Goal: Information Seeking & Learning: Learn about a topic

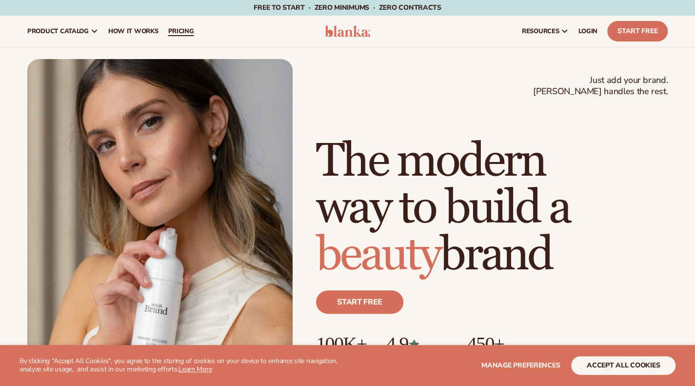
click at [194, 28] on span "pricing" at bounding box center [181, 31] width 26 height 8
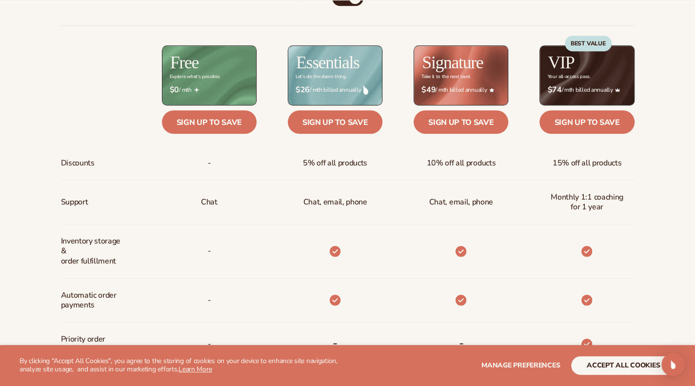
scroll to position [390, 0]
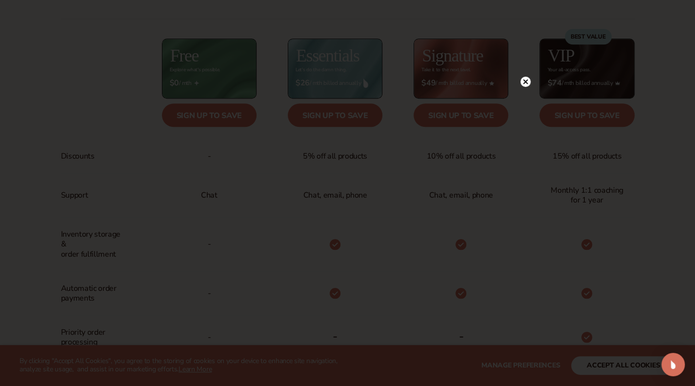
click at [528, 83] on circle at bounding box center [526, 82] width 10 height 10
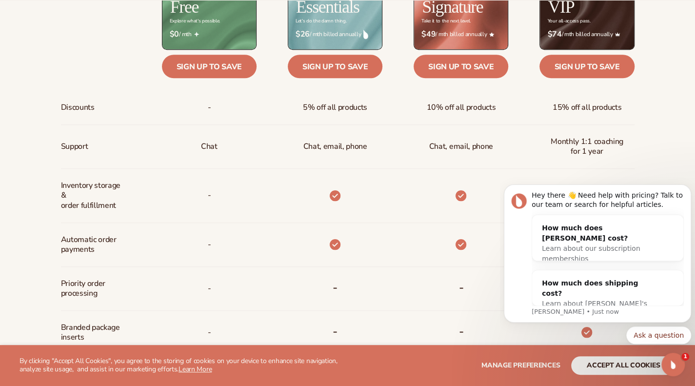
scroll to position [0, 0]
click at [669, 363] on icon "Open Intercom Messenger" at bounding box center [672, 363] width 16 height 16
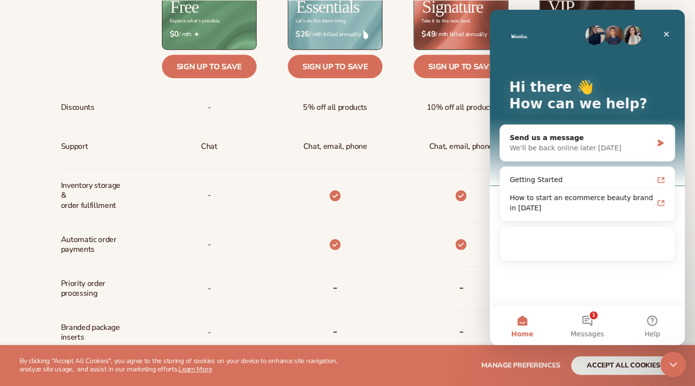
click at [675, 365] on icon "Close Intercom Messenger" at bounding box center [672, 363] width 12 height 12
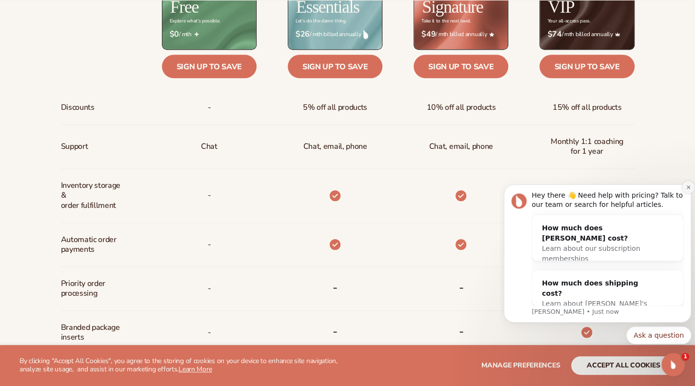
click at [688, 188] on icon "Dismiss notification" at bounding box center [688, 186] width 5 height 5
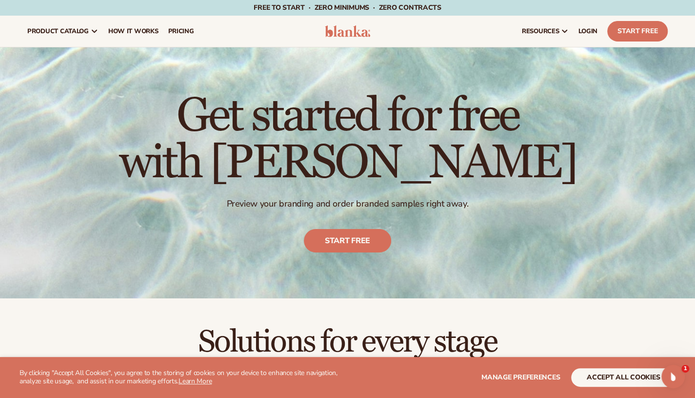
click at [51, 48] on div "Get started for free with [PERSON_NAME] Preview your branding and order branded…" at bounding box center [347, 172] width 695 height 251
click at [63, 31] on span "product catalog" at bounding box center [57, 31] width 61 height 8
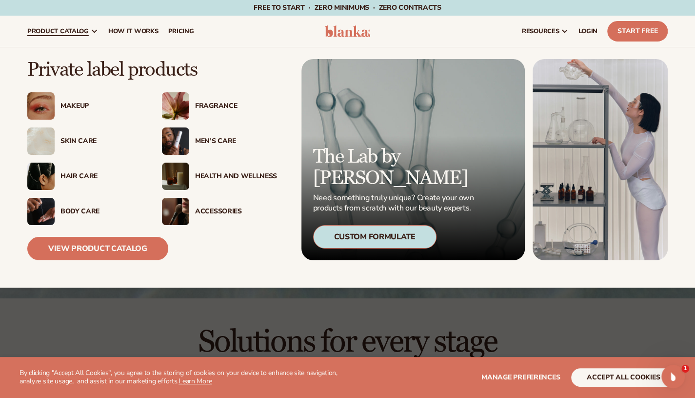
click at [174, 140] on img at bounding box center [175, 140] width 27 height 27
